Goal: Task Accomplishment & Management: Complete application form

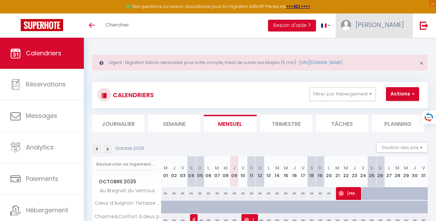
click at [395, 24] on span "[PERSON_NAME]" at bounding box center [380, 24] width 48 height 9
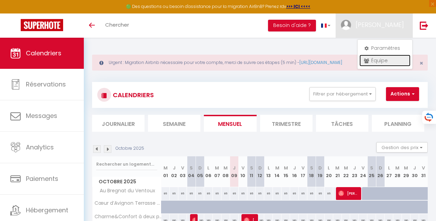
click at [385, 60] on link "Équipe" at bounding box center [385, 61] width 51 height 12
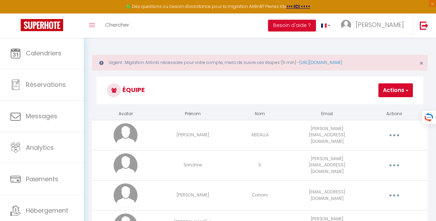
click at [399, 92] on button "Actions" at bounding box center [396, 90] width 35 height 14
click at [388, 105] on link "Ajouter un nouvel utilisateur" at bounding box center [371, 105] width 81 height 9
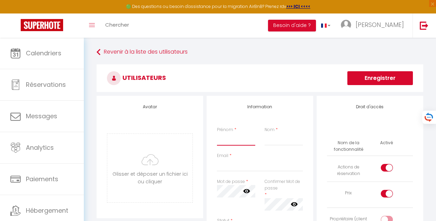
click at [238, 136] on input "Prénom" at bounding box center [236, 139] width 38 height 12
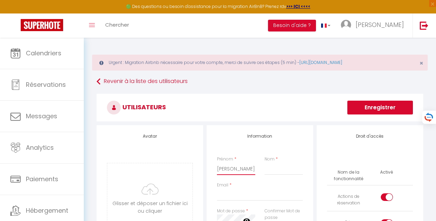
type input "[PERSON_NAME]"
click at [278, 169] on input "Nom" at bounding box center [284, 168] width 38 height 12
type input "Mercier"
click at [254, 196] on input "Email" at bounding box center [260, 194] width 86 height 12
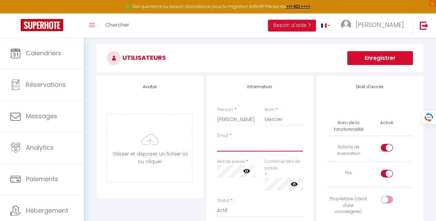
scroll to position [70, 0]
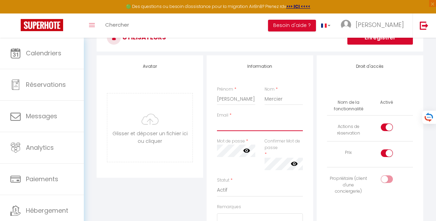
click at [234, 128] on input "Email" at bounding box center [260, 124] width 86 height 12
paste input "[PERSON_NAME][EMAIL_ADDRESS][DOMAIN_NAME]"
drag, startPoint x: 235, startPoint y: 126, endPoint x: 254, endPoint y: 124, distance: 18.8
click at [254, 124] on input "[PERSON_NAME][EMAIL_ADDRESS][DOMAIN_NAME]" at bounding box center [260, 124] width 86 height 12
type input "[PERSON_NAME][EMAIL_ADDRESS][DOMAIN_NAME]"
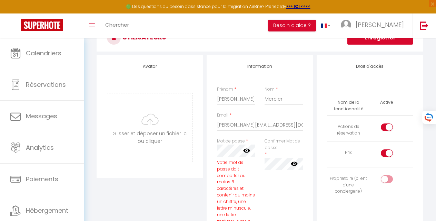
click at [246, 149] on icon at bounding box center [246, 150] width 7 height 7
click at [212, 150] on div "Information Prénom * [PERSON_NAME] * Mercier Email * [EMAIL_ADDRESS][DOMAIN_NAM…" at bounding box center [260, 211] width 107 height 312
click at [315, 138] on div "Droit d'accès Nom de la fonctionnalité Activé Actions de réservation Prix Propr…" at bounding box center [370, 211] width 110 height 312
click at [321, 170] on div "Droit d'accès Nom de la fonctionnalité Activé Actions de réservation Prix Propr…" at bounding box center [370, 140] width 107 height 170
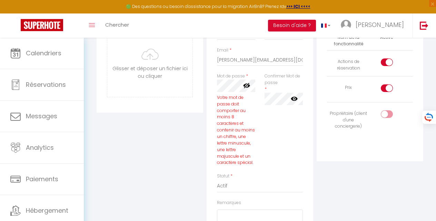
scroll to position [41, 0]
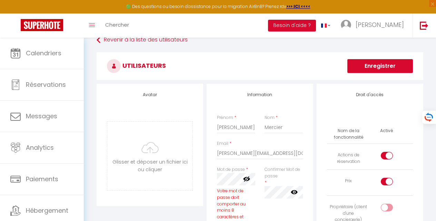
click at [388, 181] on input "checkbox" at bounding box center [393, 182] width 12 height 10
checkbox input "false"
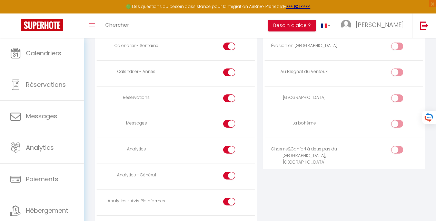
scroll to position [554, 0]
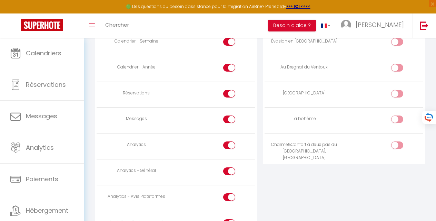
click at [224, 115] on label at bounding box center [229, 120] width 12 height 10
click at [229, 115] on input "checkbox" at bounding box center [235, 120] width 12 height 10
checkbox input "false"
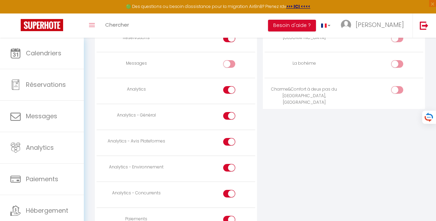
scroll to position [621, 0]
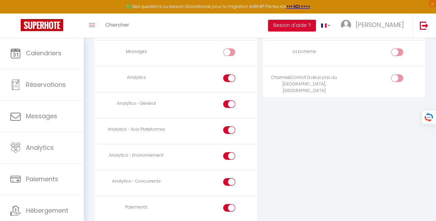
click at [231, 156] on input "checkbox" at bounding box center [235, 157] width 12 height 10
checkbox input "false"
click at [230, 204] on input "checkbox" at bounding box center [235, 209] width 12 height 10
checkbox input "false"
click at [232, 181] on input "checkbox" at bounding box center [235, 183] width 12 height 10
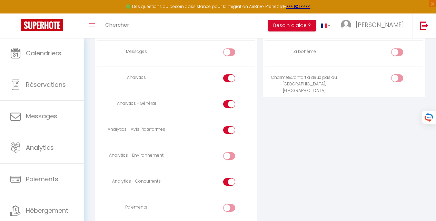
checkbox input "false"
click at [230, 129] on input "checkbox" at bounding box center [235, 131] width 12 height 10
checkbox input "false"
click at [227, 101] on div at bounding box center [229, 104] width 12 height 8
click at [229, 101] on input "checkbox" at bounding box center [235, 105] width 12 height 10
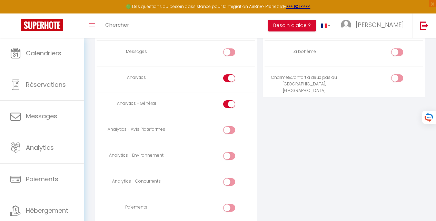
checkbox input "false"
click at [228, 75] on div at bounding box center [229, 78] width 12 height 8
click at [229, 75] on input "checkbox" at bounding box center [235, 79] width 12 height 10
checkbox input "false"
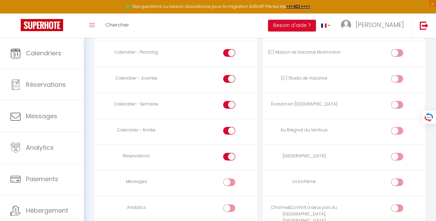
scroll to position [490, 0]
click at [398, 157] on input "checkbox" at bounding box center [403, 158] width 12 height 10
checkbox input "true"
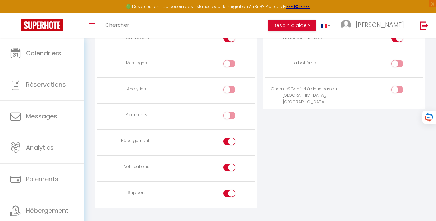
scroll to position [621, 0]
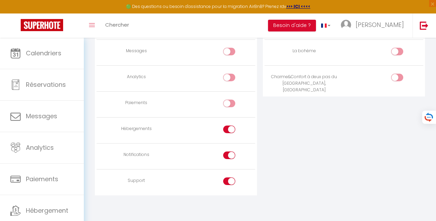
click at [230, 155] on input "checkbox" at bounding box center [235, 156] width 12 height 10
checkbox input "false"
click at [225, 180] on div at bounding box center [229, 181] width 12 height 8
click at [229, 180] on input "checkbox" at bounding box center [235, 182] width 12 height 10
checkbox input "false"
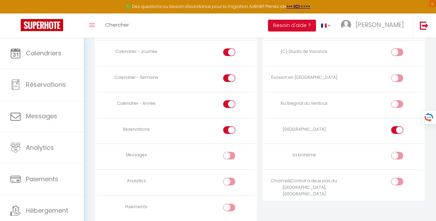
scroll to position [554, 0]
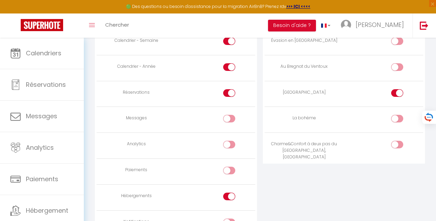
click at [231, 195] on input "checkbox" at bounding box center [235, 197] width 12 height 10
checkbox input "false"
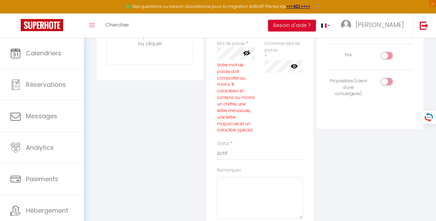
scroll to position [174, 0]
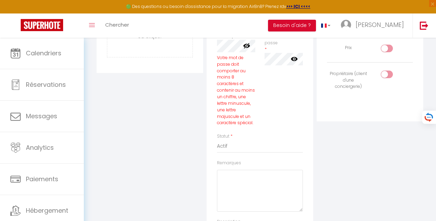
click at [391, 73] on input "checkbox" at bounding box center [393, 75] width 12 height 10
checkbox input "true"
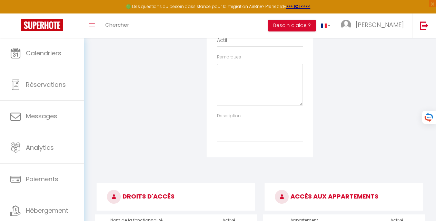
scroll to position [55, 0]
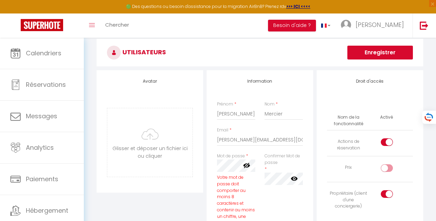
click at [391, 56] on button "Enregistrer" at bounding box center [381, 53] width 66 height 14
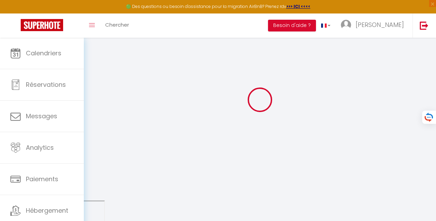
scroll to position [38, 0]
